Goal: Information Seeking & Learning: Learn about a topic

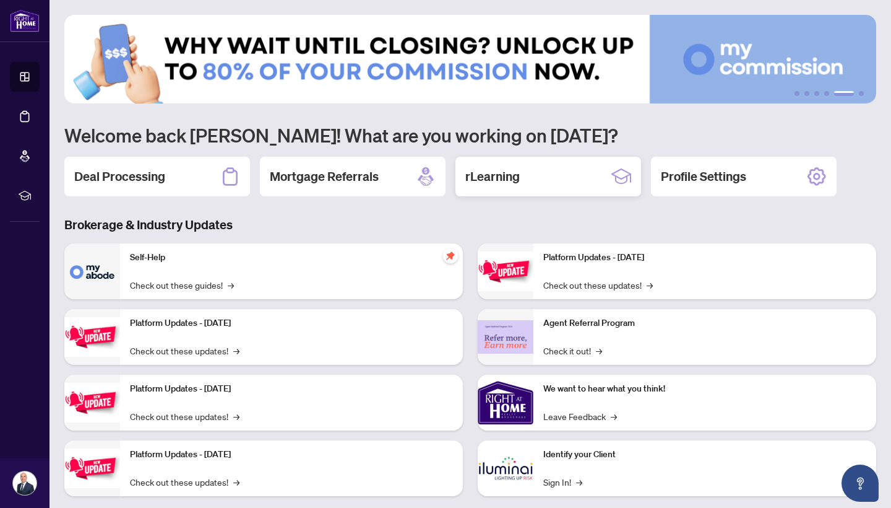
click at [512, 174] on h2 "rLearning" at bounding box center [493, 176] width 54 height 17
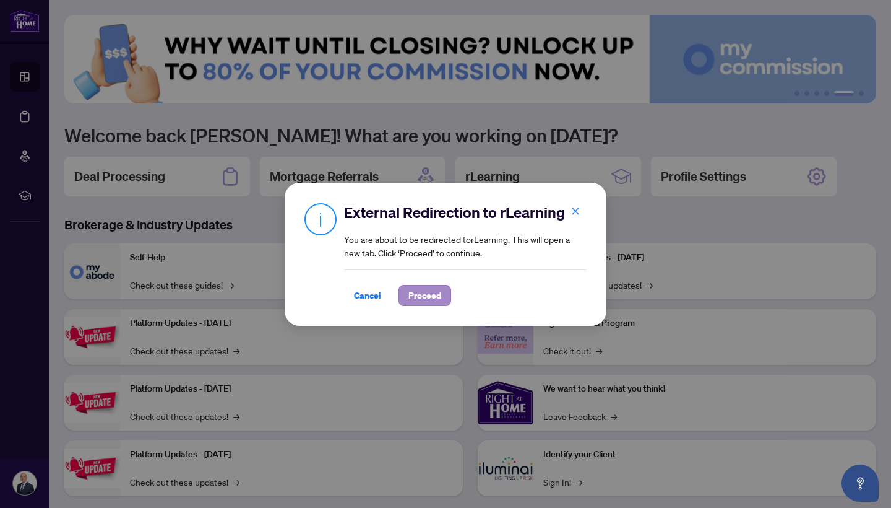
click at [422, 299] on span "Proceed" at bounding box center [425, 295] width 33 height 20
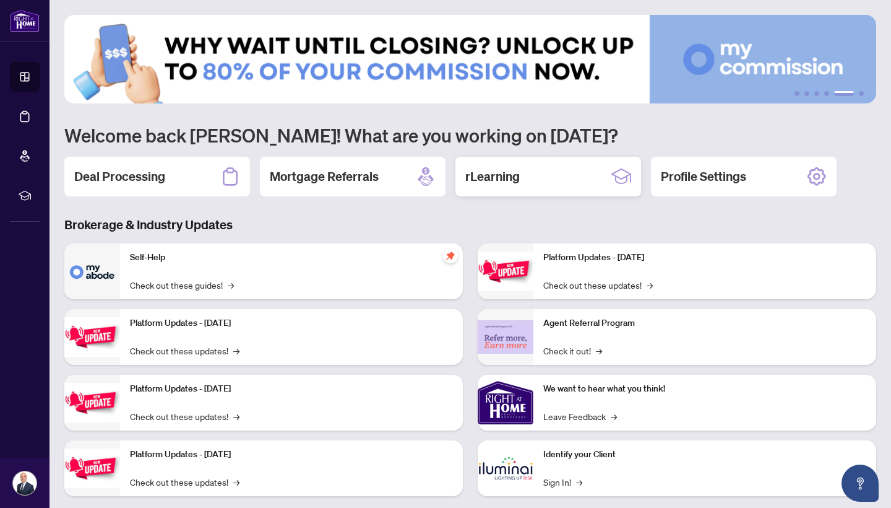
click at [529, 173] on div "rLearning" at bounding box center [549, 177] width 186 height 40
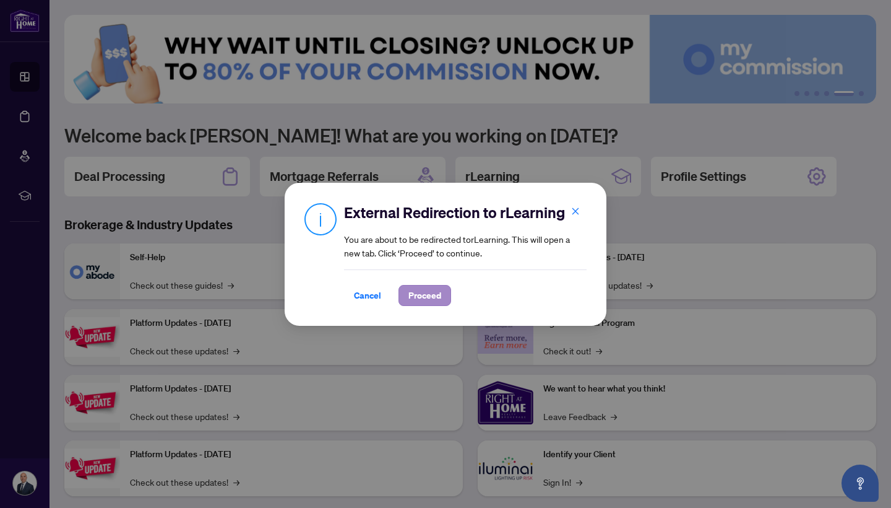
click at [428, 295] on span "Proceed" at bounding box center [425, 295] width 33 height 20
